Goal: Task Accomplishment & Management: Manage account settings

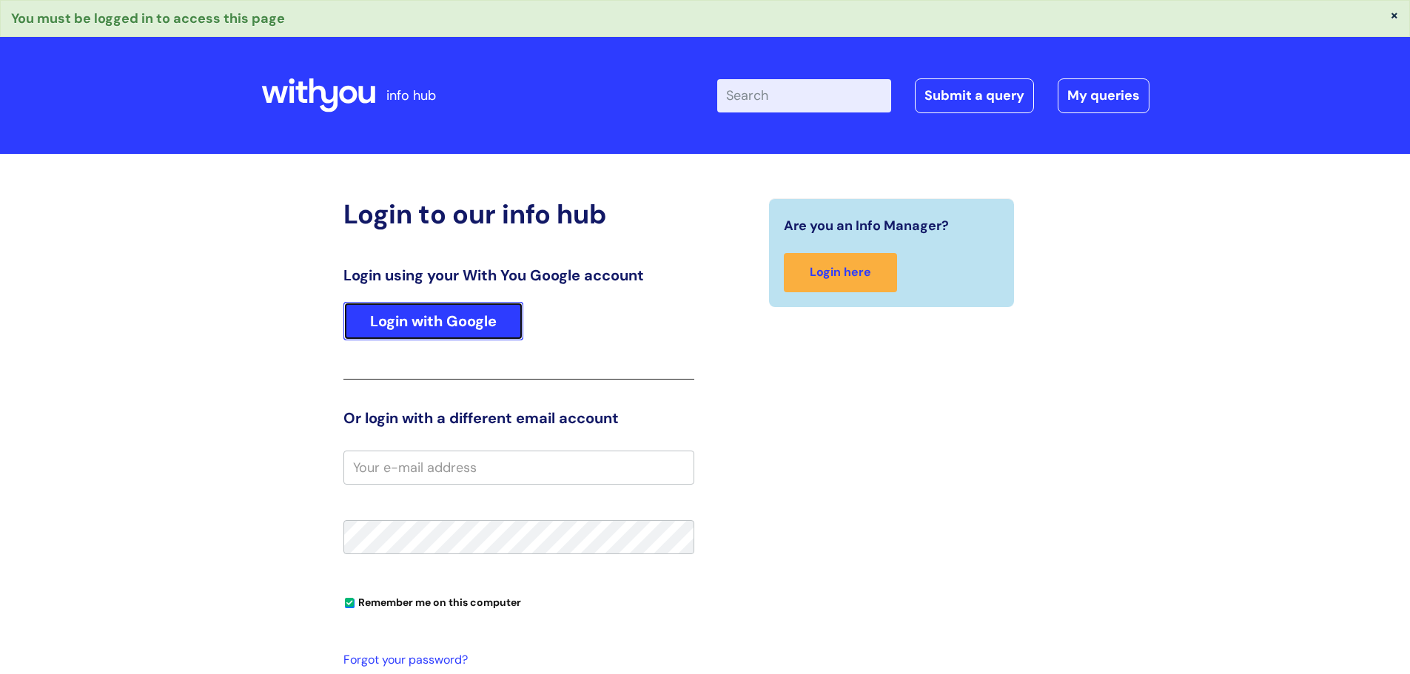
click at [454, 321] on link "Login with Google" at bounding box center [433, 321] width 180 height 38
